Goal: Book appointment/travel/reservation

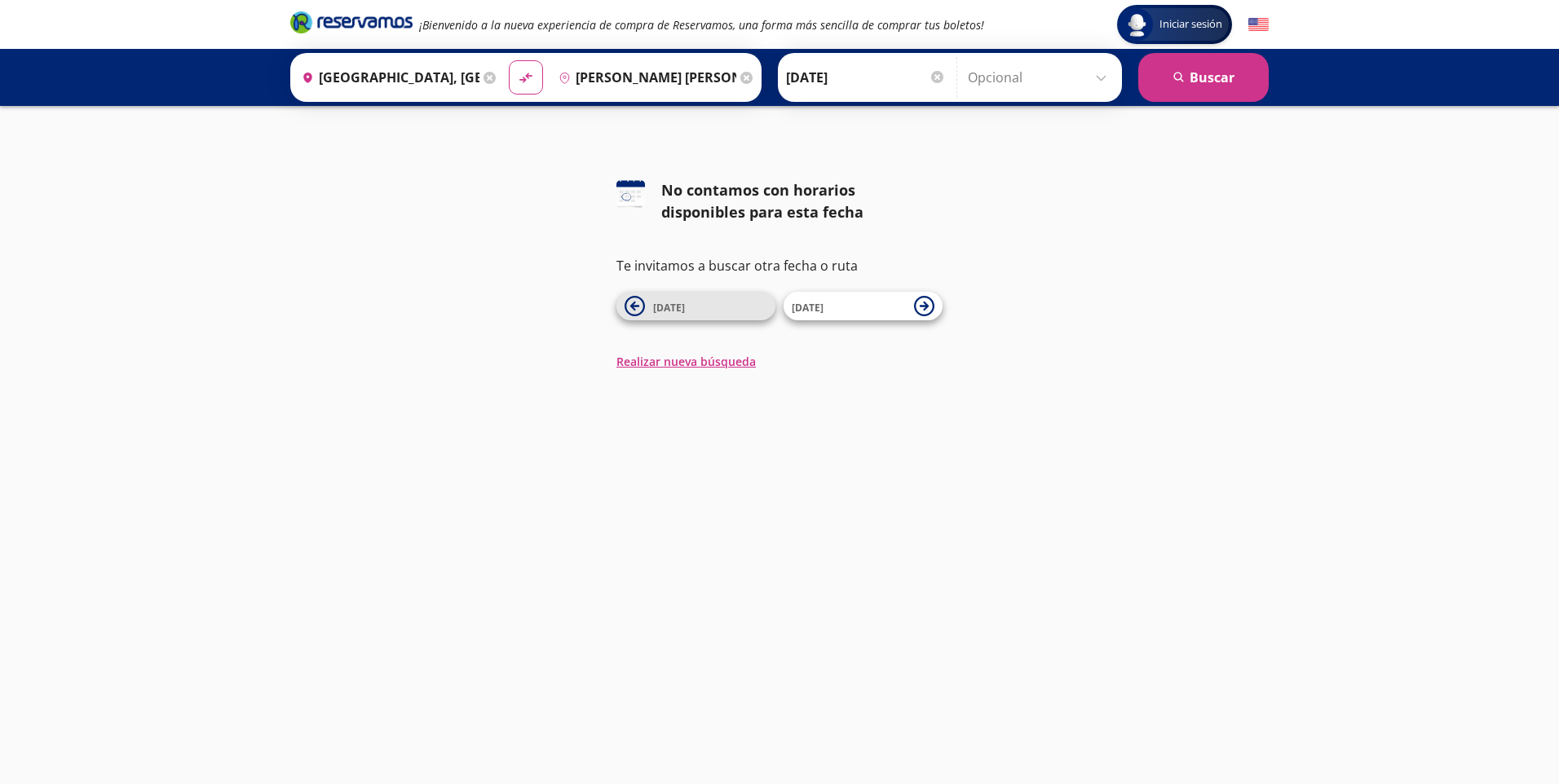
click at [659, 311] on span "[DATE]" at bounding box center [669, 308] width 31 height 14
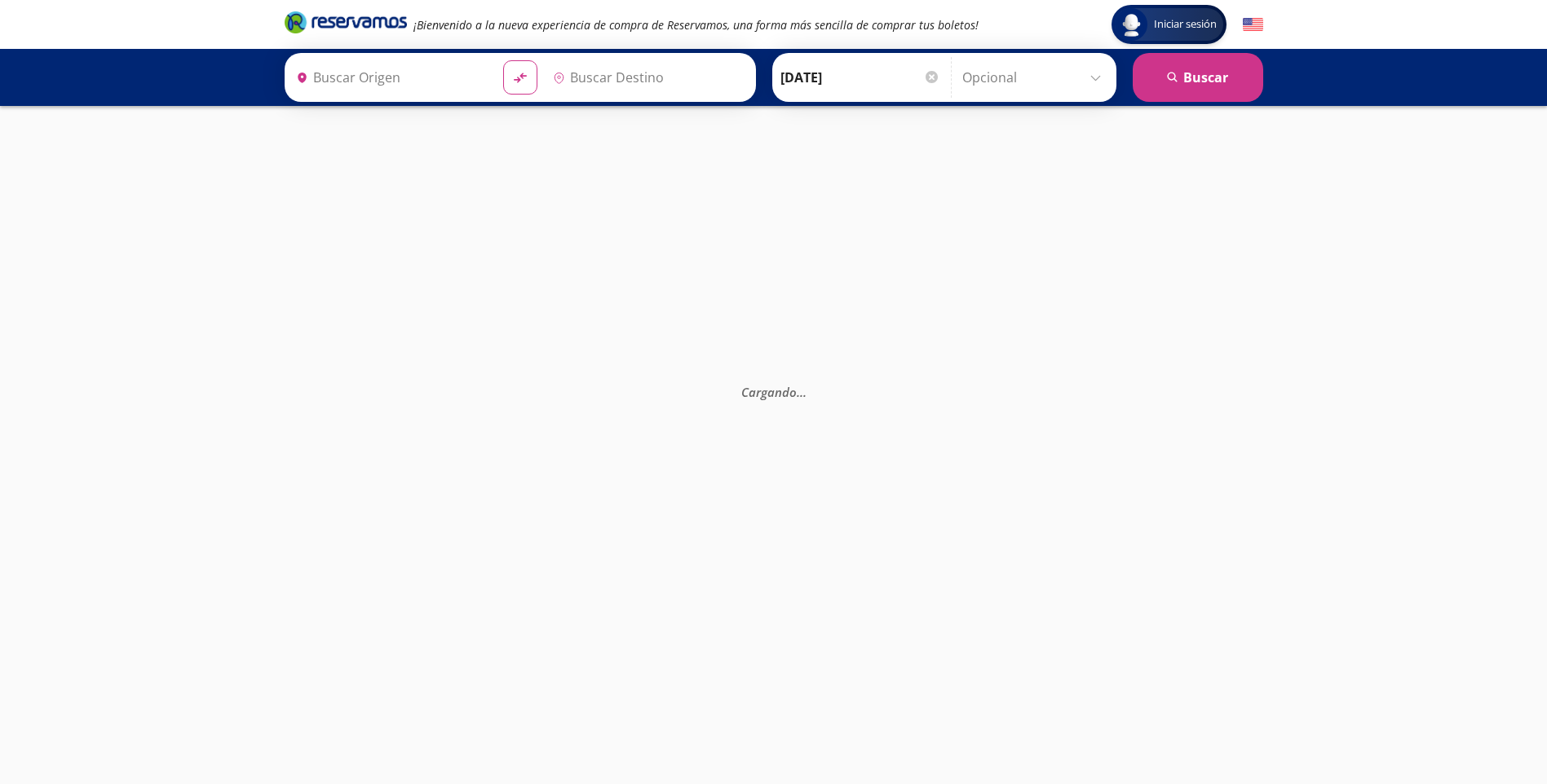
type input "[GEOGRAPHIC_DATA], [GEOGRAPHIC_DATA]"
type input "[PERSON_NAME] [PERSON_NAME], [GEOGRAPHIC_DATA]"
click at [929, 79] on div at bounding box center [931, 77] width 12 height 12
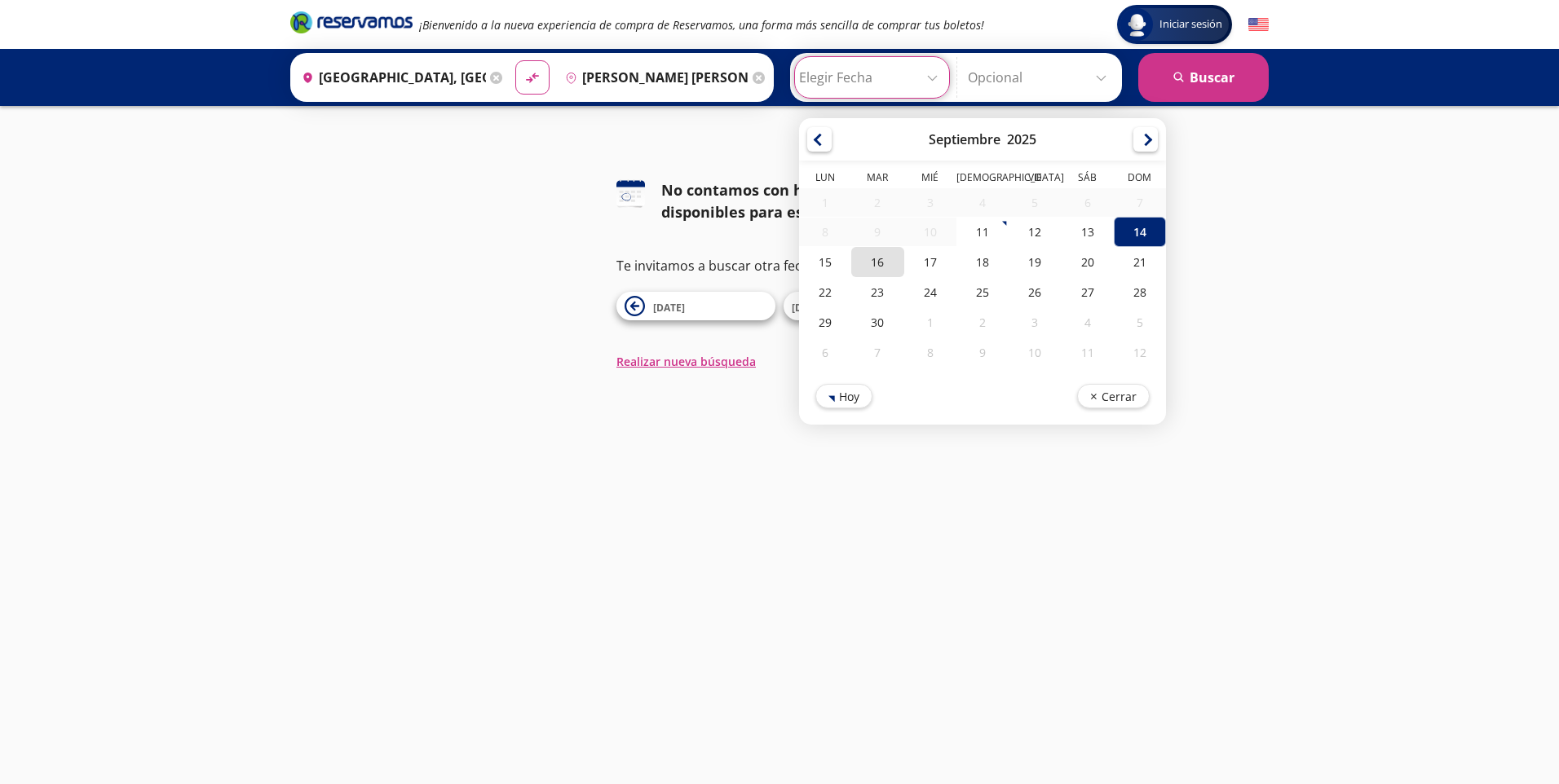
click at [871, 264] on div "16" at bounding box center [877, 261] width 52 height 30
type input "[DATE]"
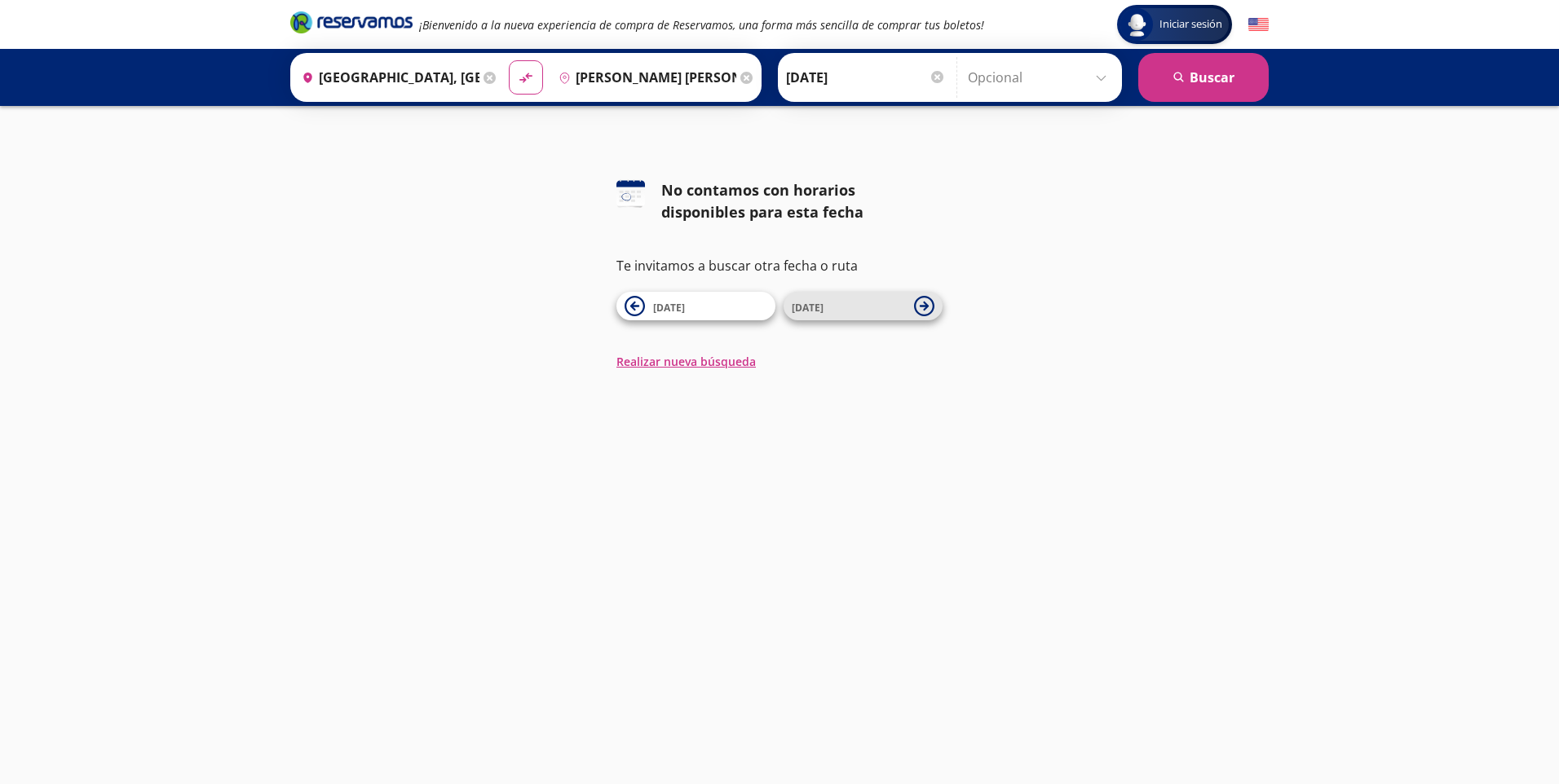
click at [851, 309] on span "[DATE]" at bounding box center [849, 306] width 114 height 20
type input "[GEOGRAPHIC_DATA], [GEOGRAPHIC_DATA]"
type input "[PERSON_NAME] [PERSON_NAME], [GEOGRAPHIC_DATA]"
click at [851, 309] on span "[DATE]" at bounding box center [849, 306] width 114 height 20
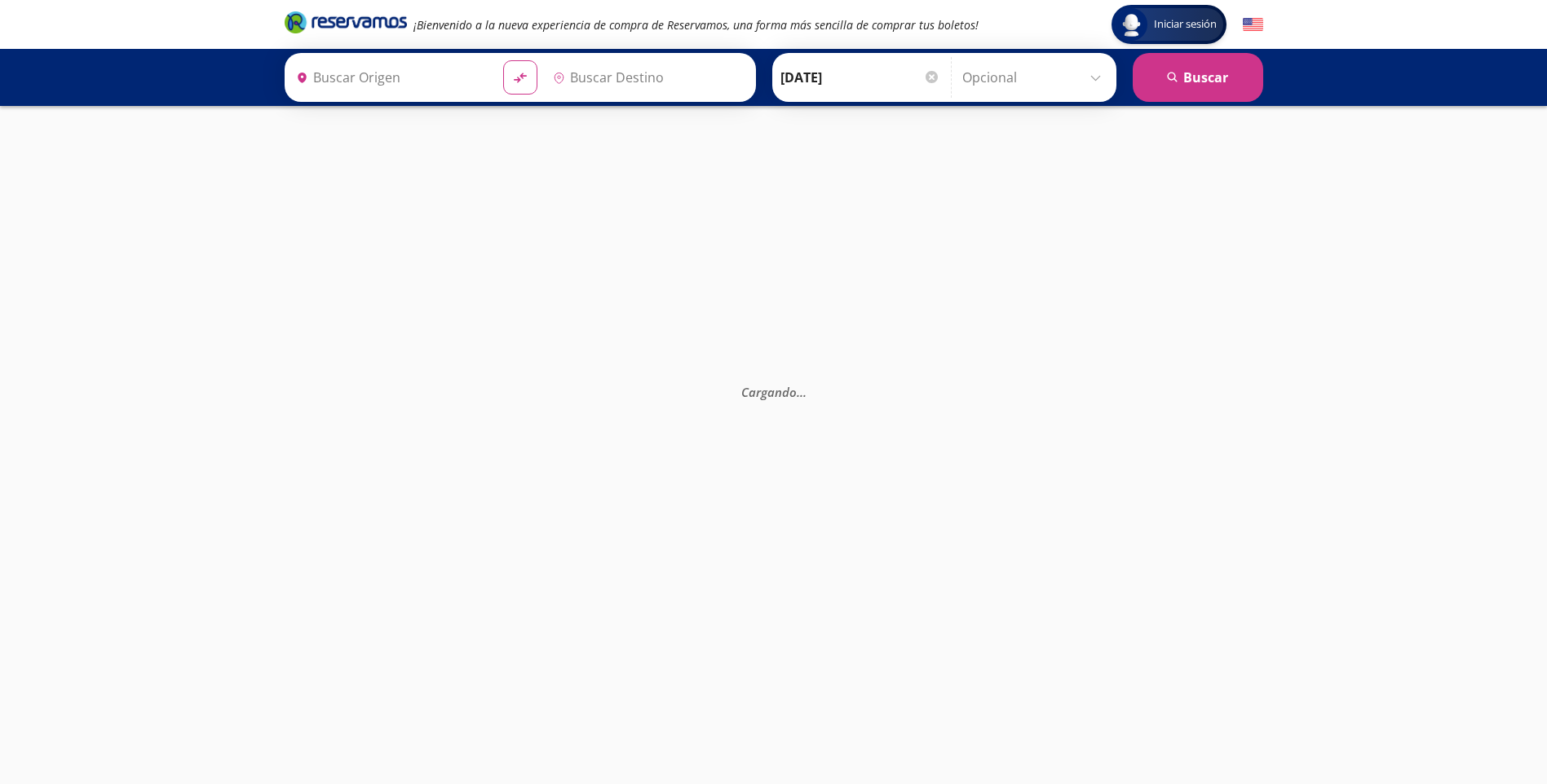
type input "[GEOGRAPHIC_DATA], [GEOGRAPHIC_DATA]"
type input "[PERSON_NAME] [PERSON_NAME], [GEOGRAPHIC_DATA]"
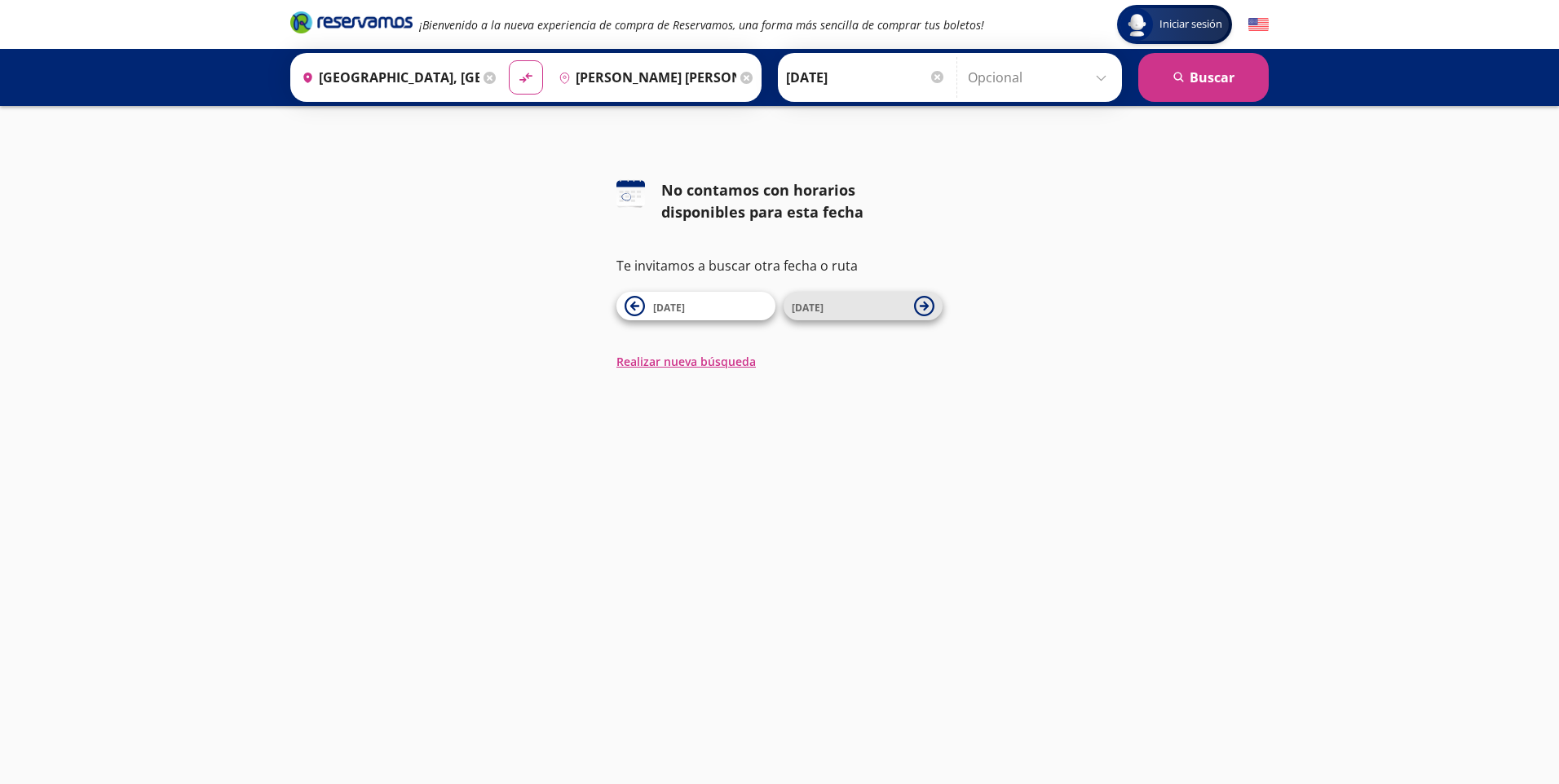
click at [862, 307] on span "[DATE]" at bounding box center [849, 306] width 114 height 20
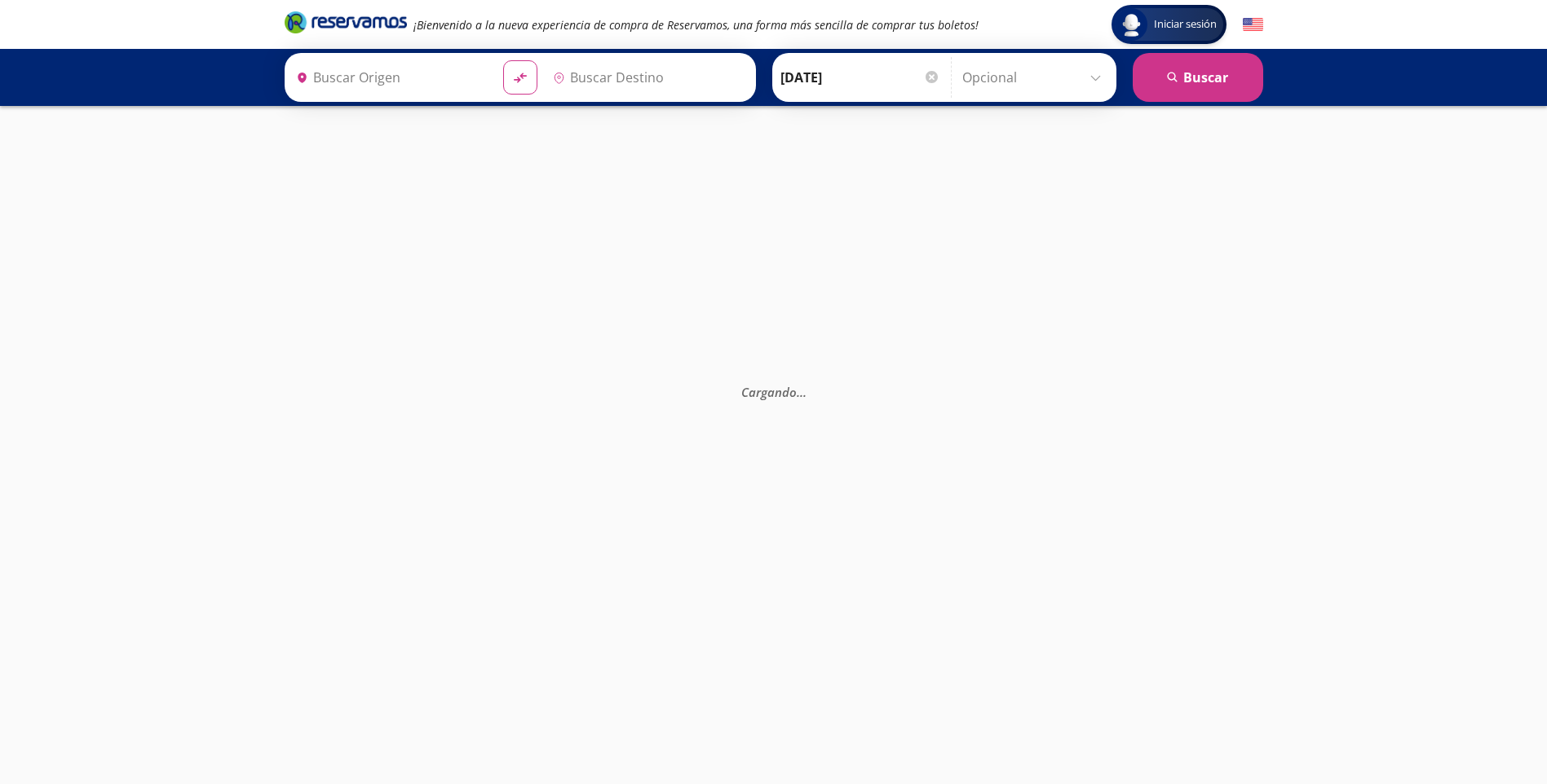
type input "[PERSON_NAME] [PERSON_NAME], [GEOGRAPHIC_DATA]"
type input "[GEOGRAPHIC_DATA], [GEOGRAPHIC_DATA]"
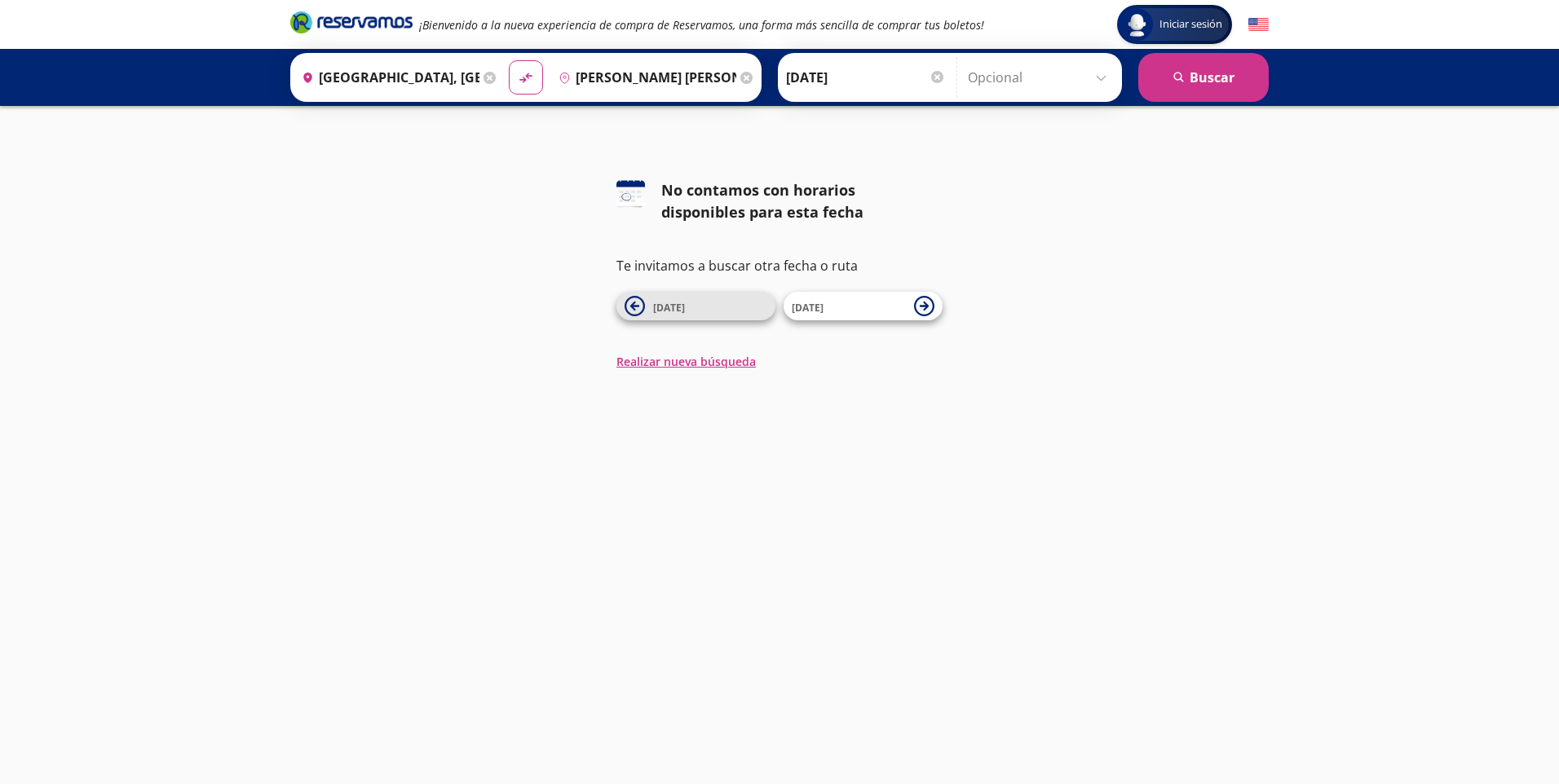
click at [741, 305] on span "[DATE]" at bounding box center [710, 306] width 114 height 20
type input "[GEOGRAPHIC_DATA], [GEOGRAPHIC_DATA]"
type input "[PERSON_NAME] [PERSON_NAME], [GEOGRAPHIC_DATA]"
click at [927, 303] on icon at bounding box center [925, 306] width 20 height 20
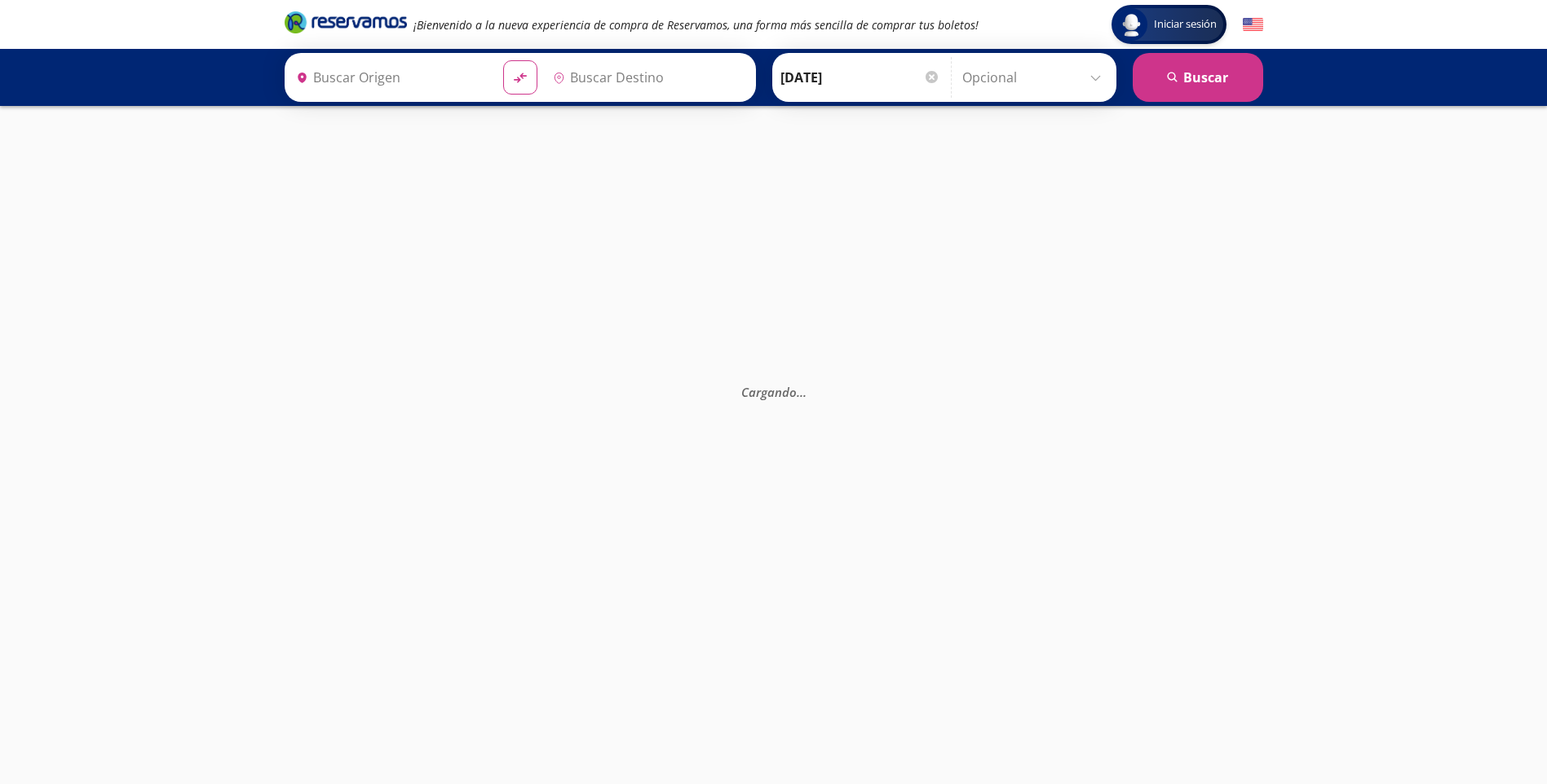
type input "[GEOGRAPHIC_DATA], [GEOGRAPHIC_DATA]"
type input "[PERSON_NAME] [PERSON_NAME], [GEOGRAPHIC_DATA]"
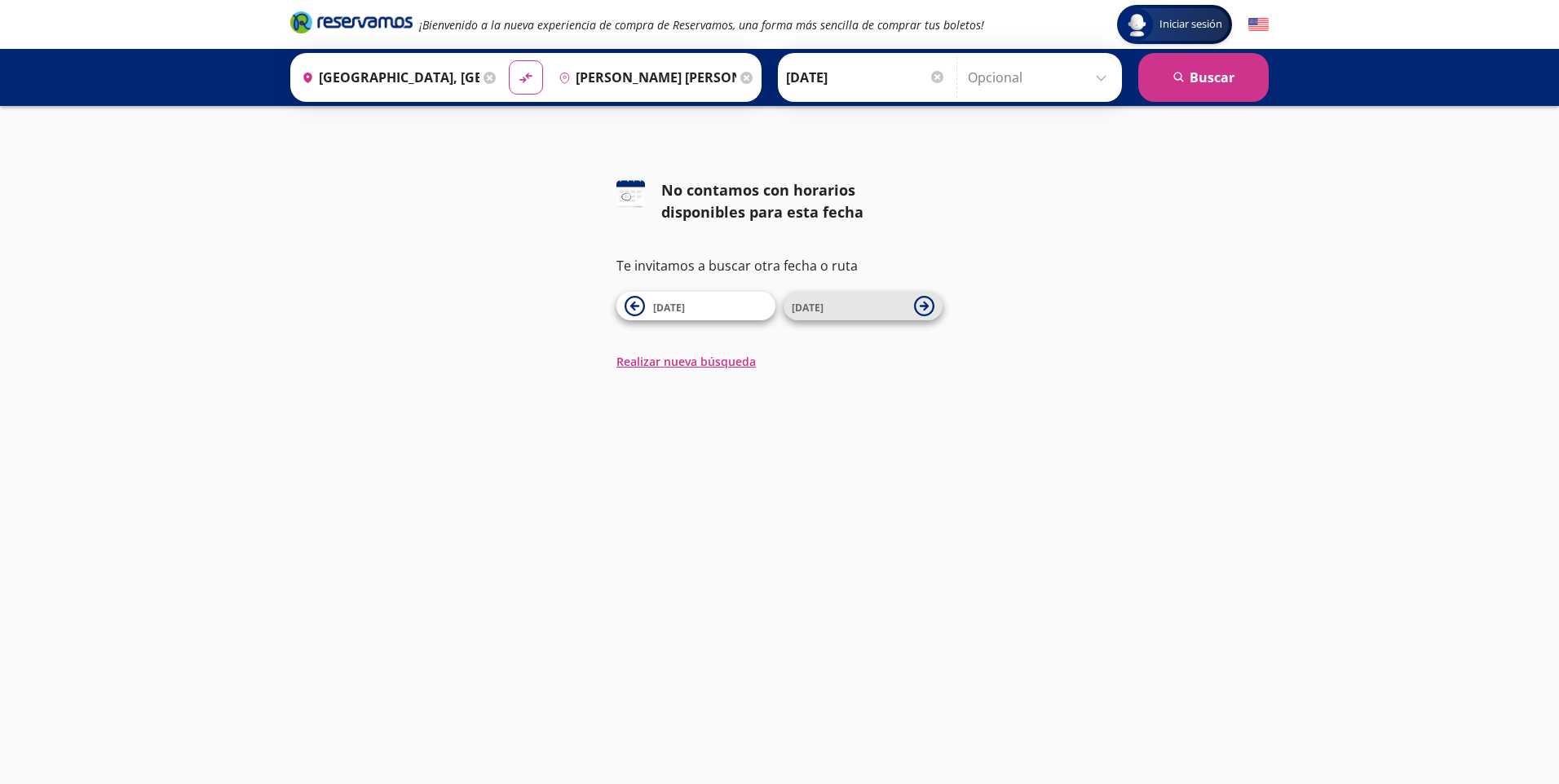
click at [871, 313] on span "[DATE]" at bounding box center [849, 306] width 114 height 20
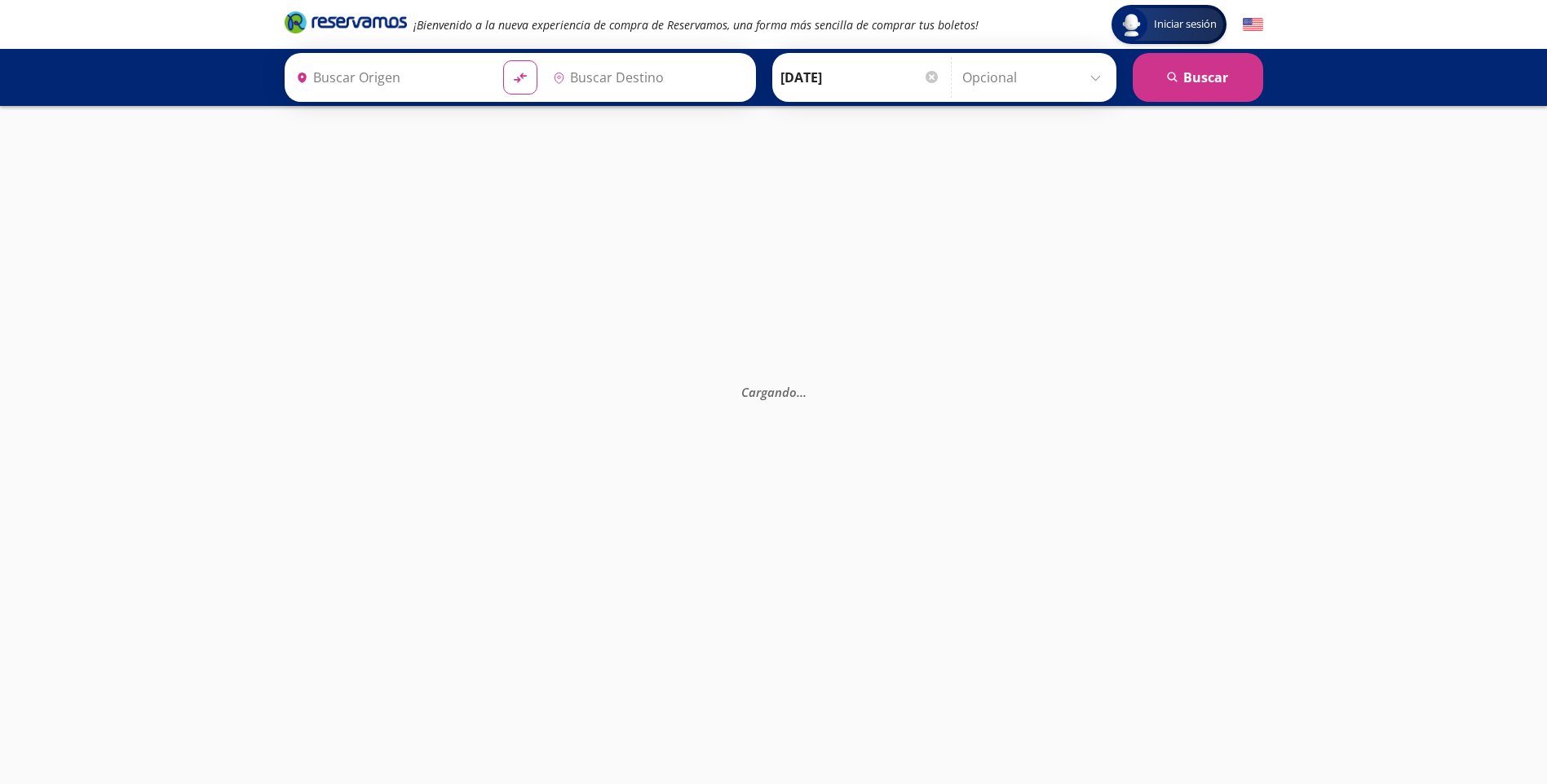
type input "[GEOGRAPHIC_DATA], [GEOGRAPHIC_DATA]"
type input "[PERSON_NAME] [PERSON_NAME], [GEOGRAPHIC_DATA]"
type input "[GEOGRAPHIC_DATA], [GEOGRAPHIC_DATA]"
type input "[PERSON_NAME] [PERSON_NAME], [GEOGRAPHIC_DATA]"
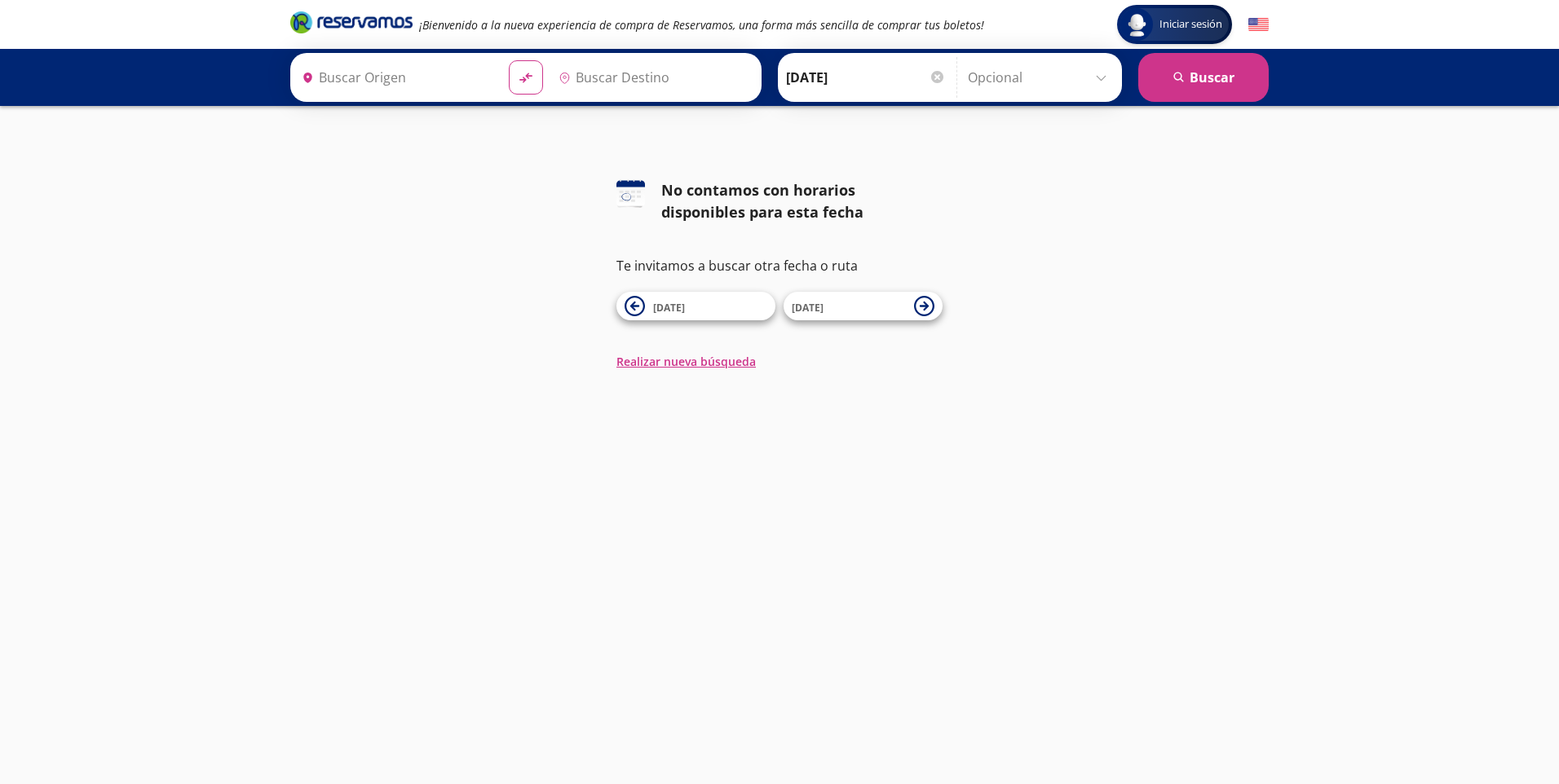
type input "[GEOGRAPHIC_DATA], [GEOGRAPHIC_DATA]"
type input "[PERSON_NAME] [PERSON_NAME], [GEOGRAPHIC_DATA]"
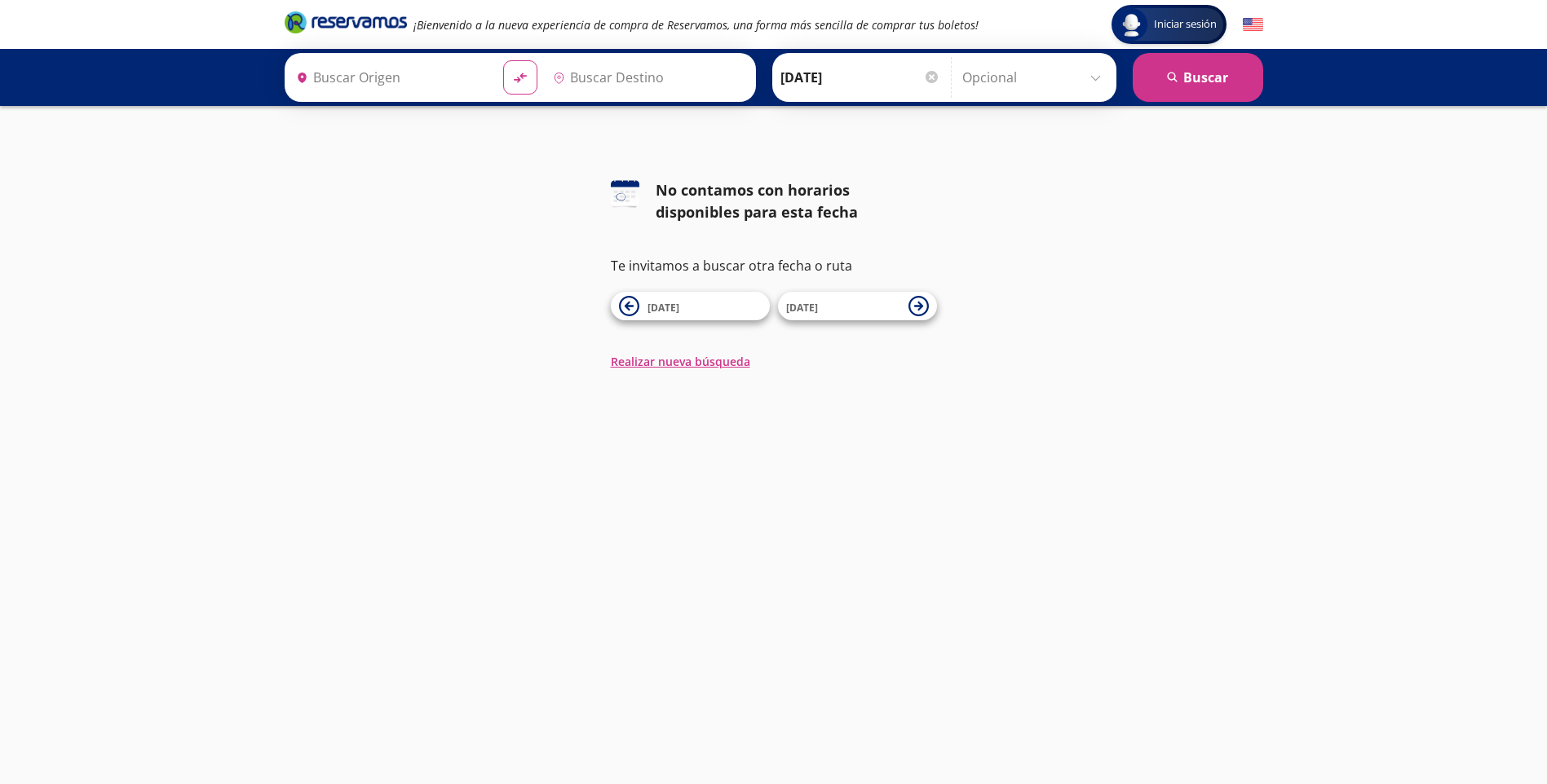
type input "[GEOGRAPHIC_DATA], [GEOGRAPHIC_DATA]"
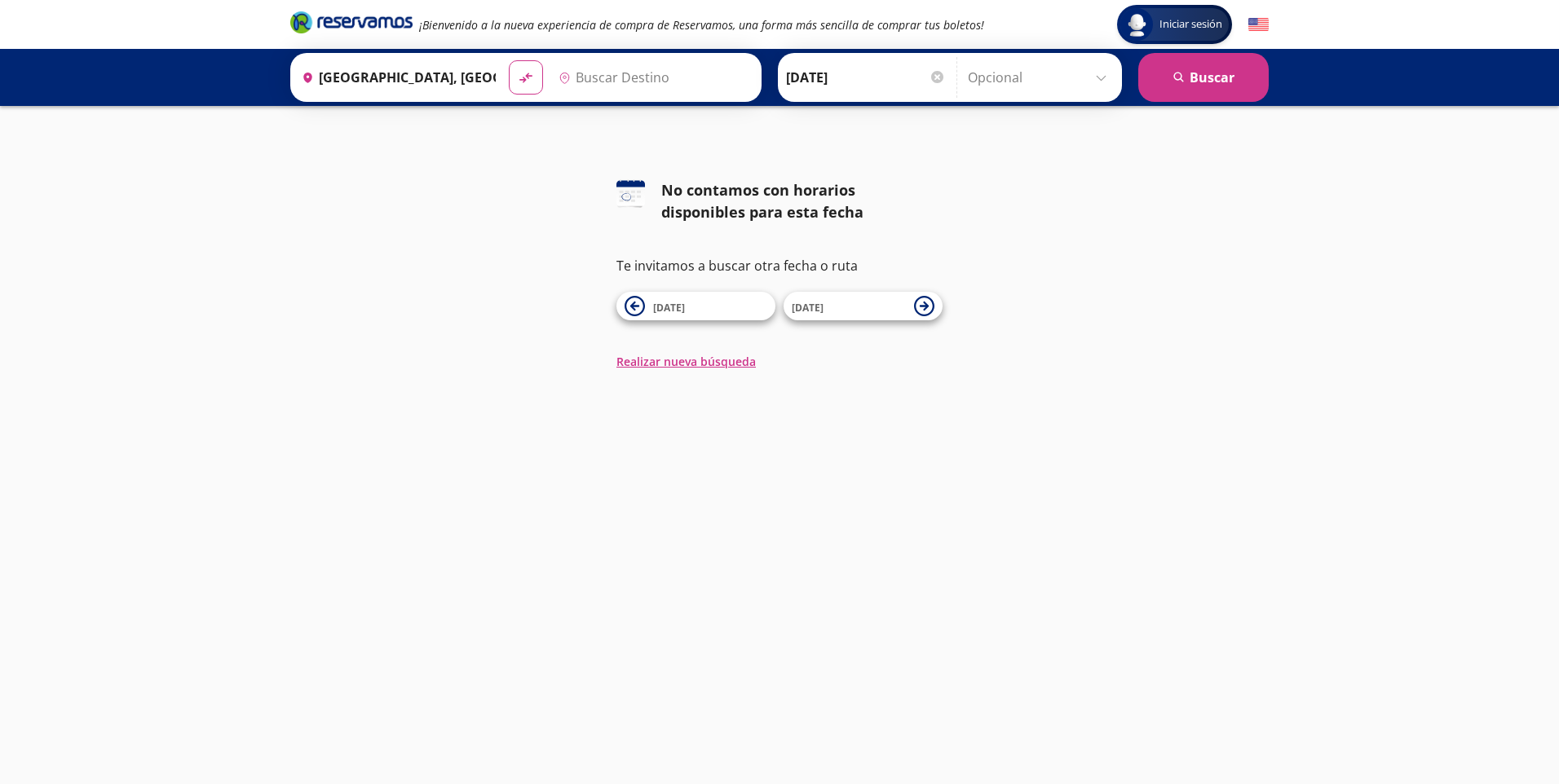
type input "[PERSON_NAME] [PERSON_NAME], [GEOGRAPHIC_DATA]"
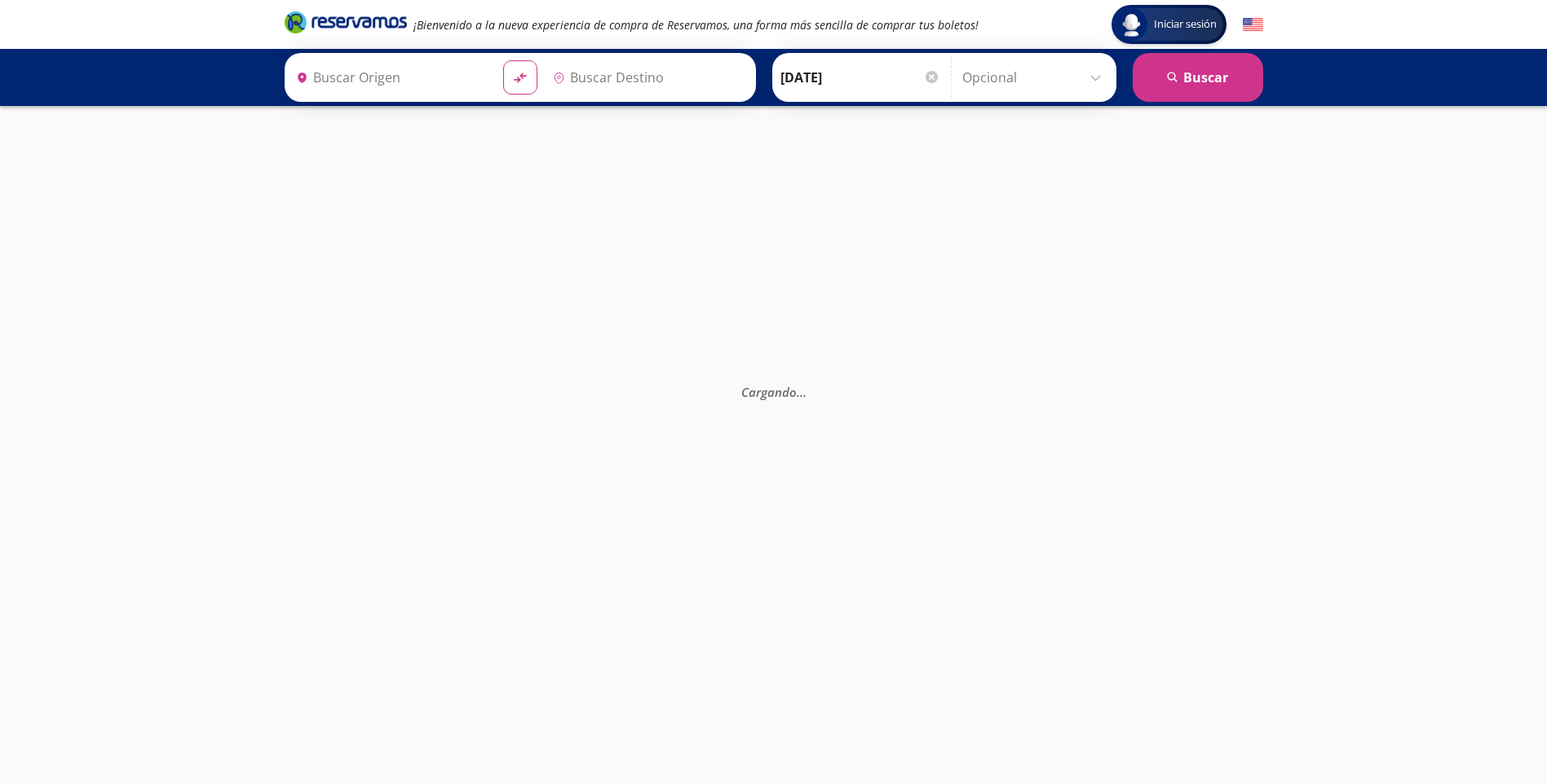
type input "[GEOGRAPHIC_DATA], [GEOGRAPHIC_DATA]"
type input "[PERSON_NAME] [PERSON_NAME], [GEOGRAPHIC_DATA]"
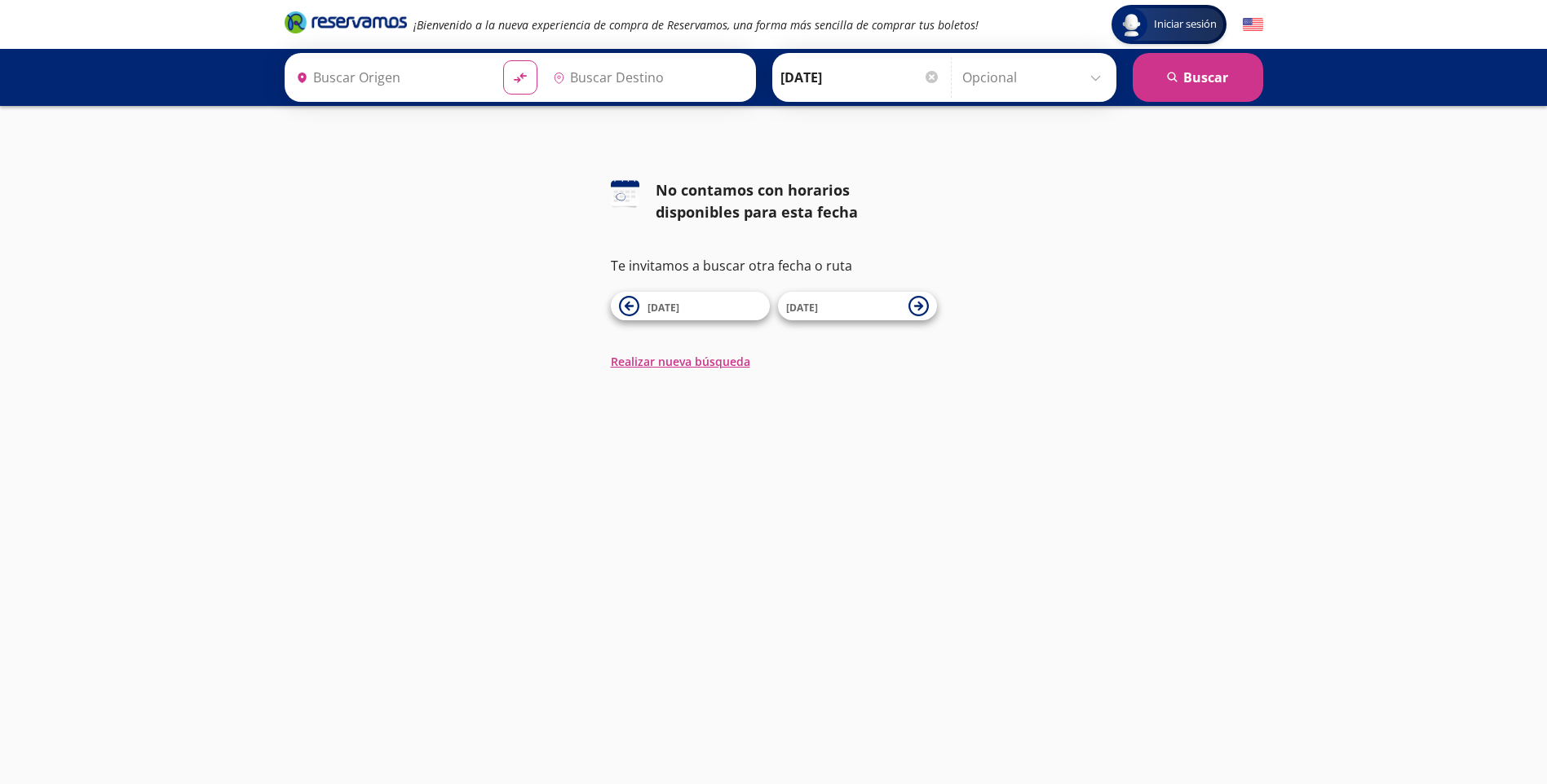
type input "[GEOGRAPHIC_DATA], [GEOGRAPHIC_DATA]"
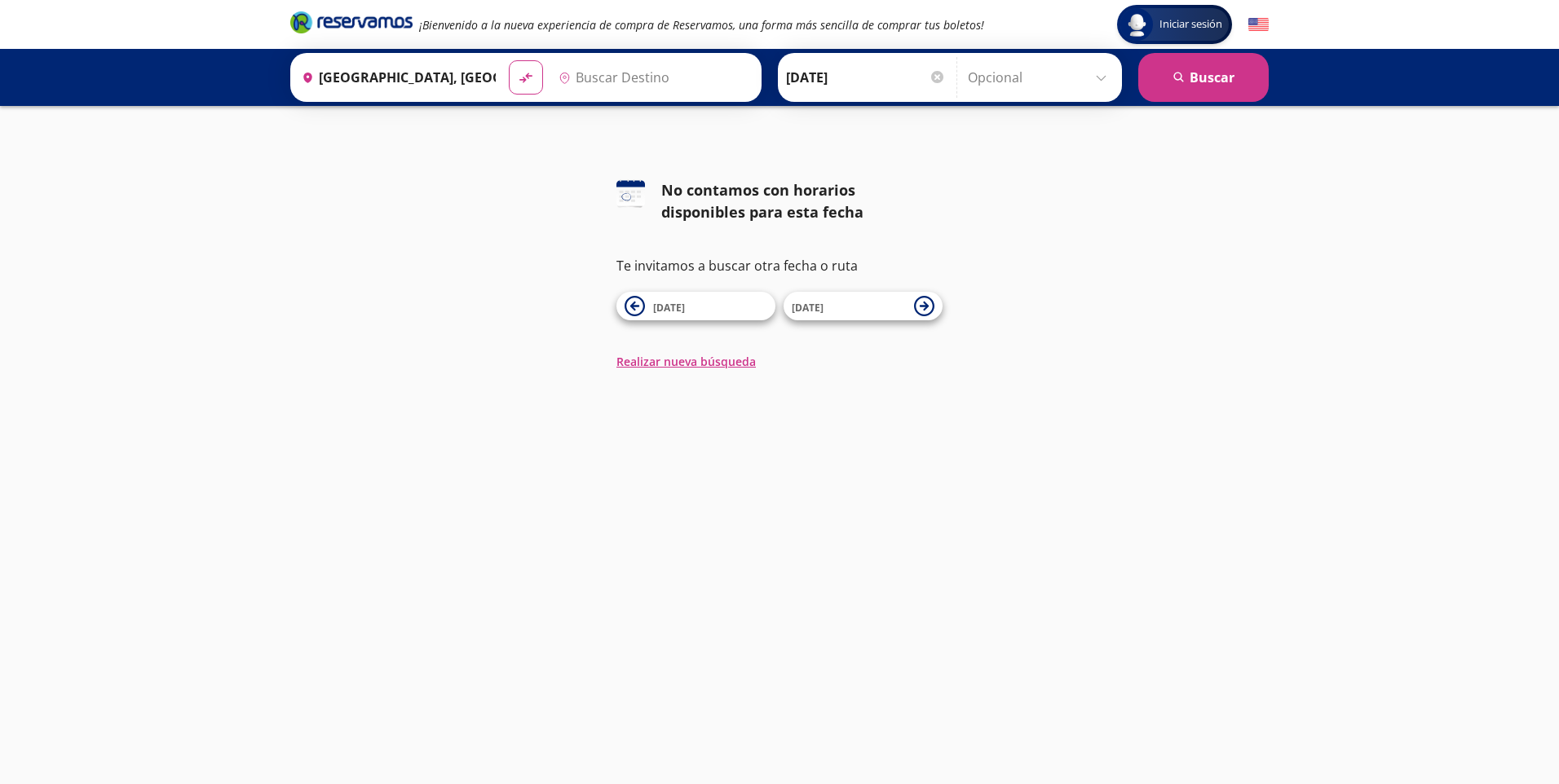
type input "[PERSON_NAME] [PERSON_NAME], [GEOGRAPHIC_DATA]"
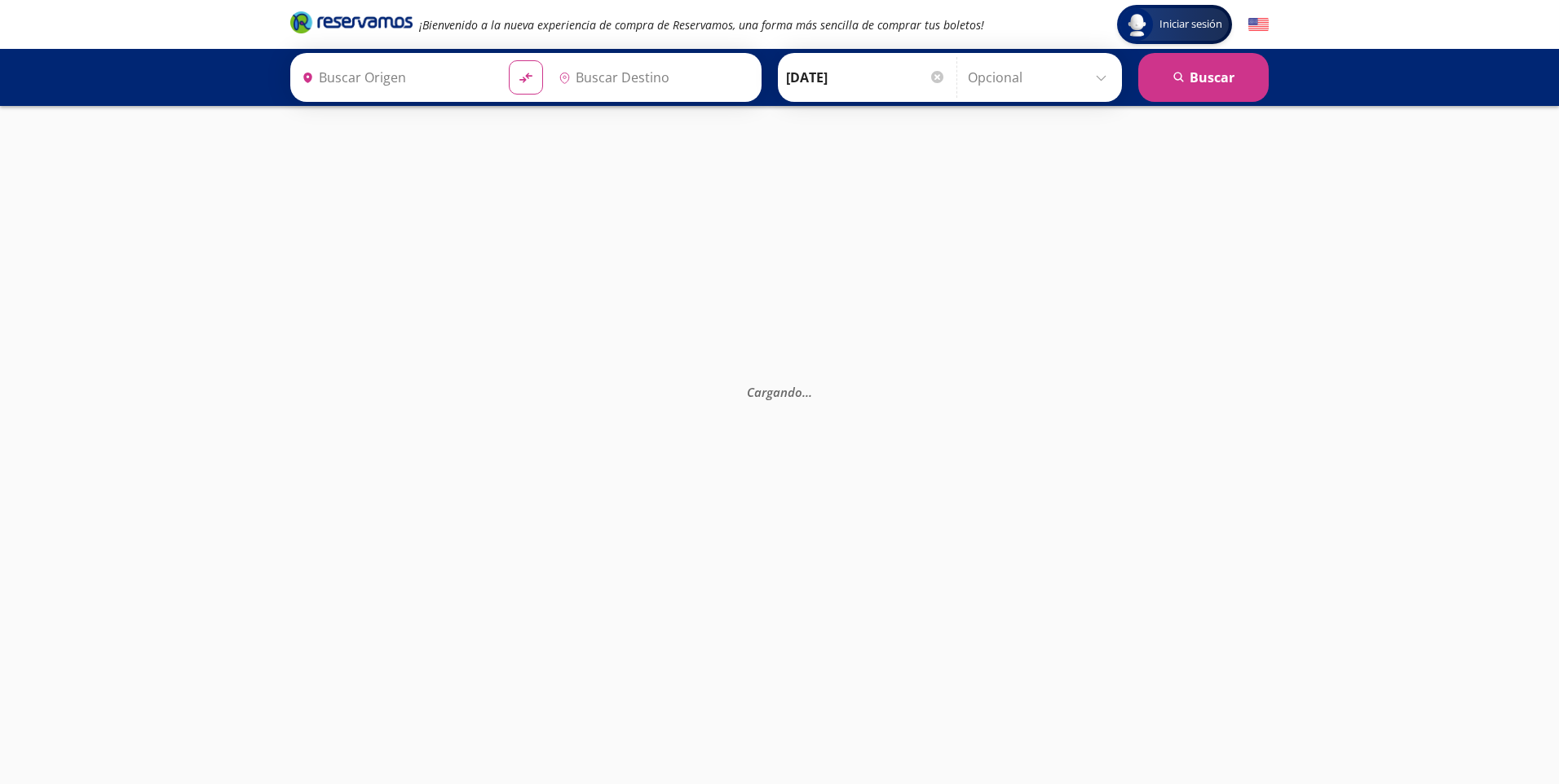
type input "[PERSON_NAME] [PERSON_NAME], [GEOGRAPHIC_DATA]"
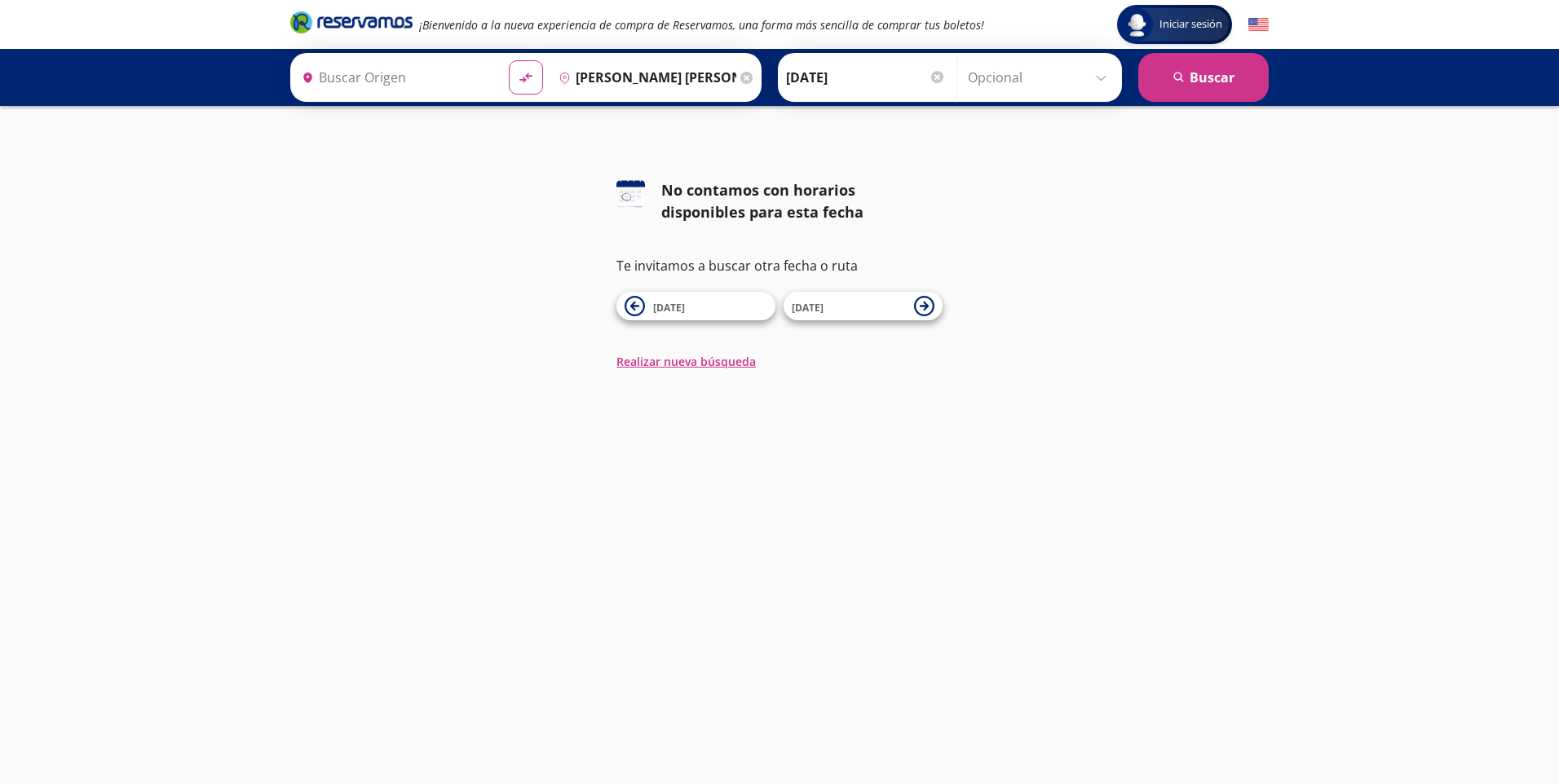
type input "[GEOGRAPHIC_DATA], [GEOGRAPHIC_DATA]"
type input "[PERSON_NAME] [PERSON_NAME], [GEOGRAPHIC_DATA]"
